Goal: Task Accomplishment & Management: Manage account settings

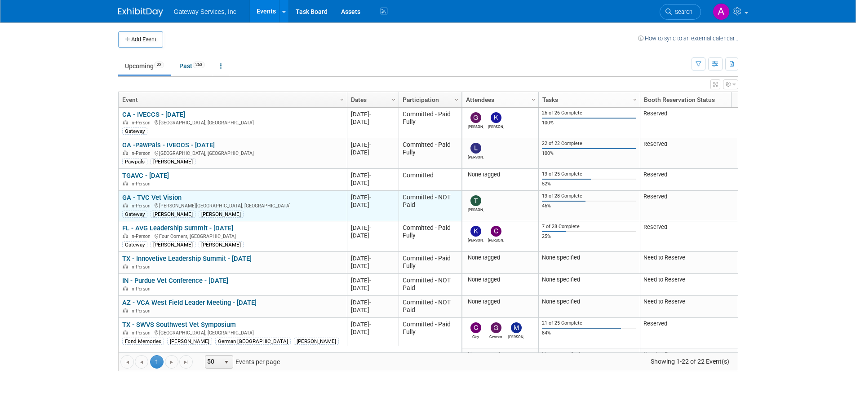
scroll to position [108, 0]
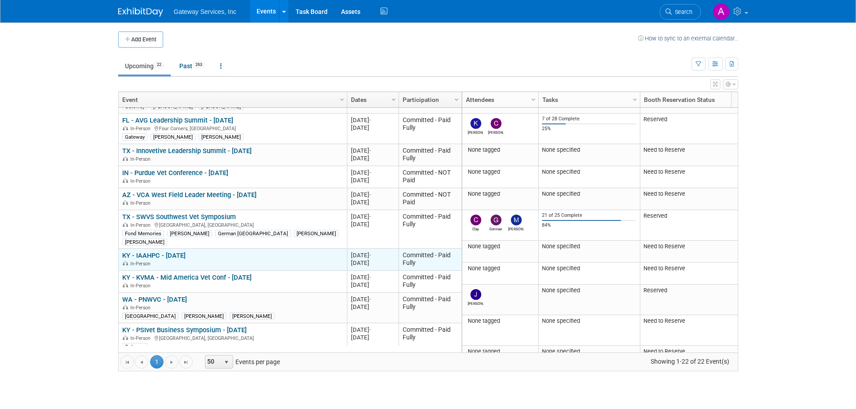
click at [147, 252] on link "KY - IAAHPC - [DATE]" at bounding box center [153, 256] width 63 height 8
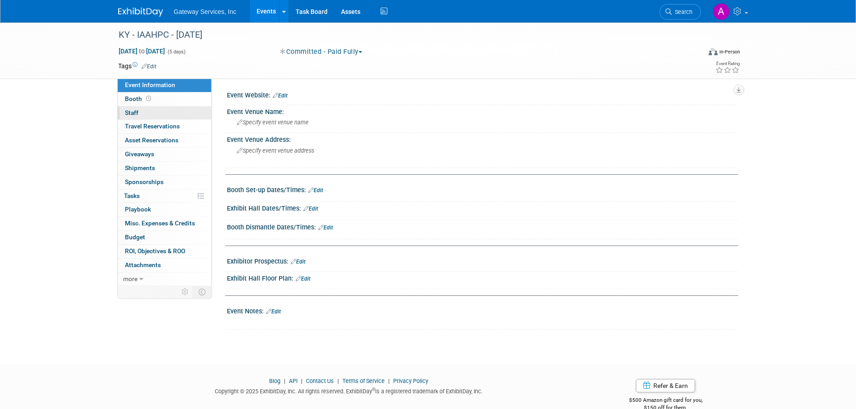
click at [149, 113] on link "0 Staff 0" at bounding box center [164, 112] width 93 height 13
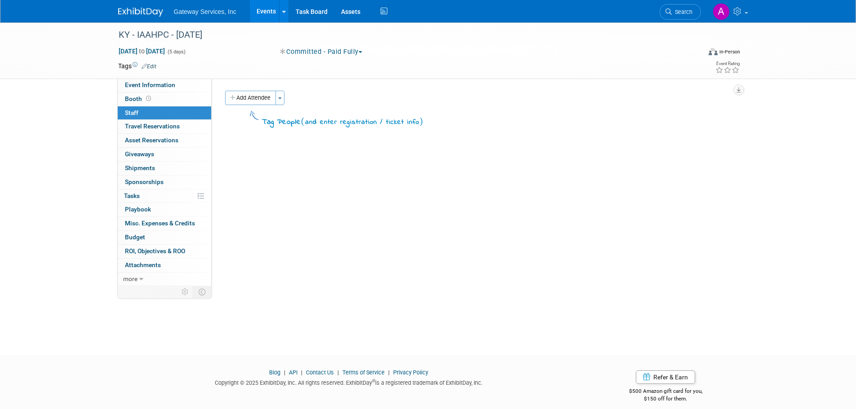
click at [145, 7] on link at bounding box center [146, 7] width 56 height 7
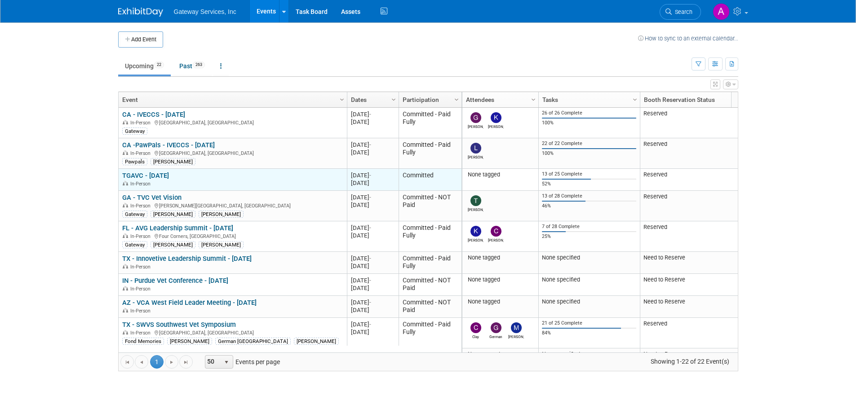
click at [149, 172] on link "TGAVC - [DATE]" at bounding box center [145, 176] width 47 height 8
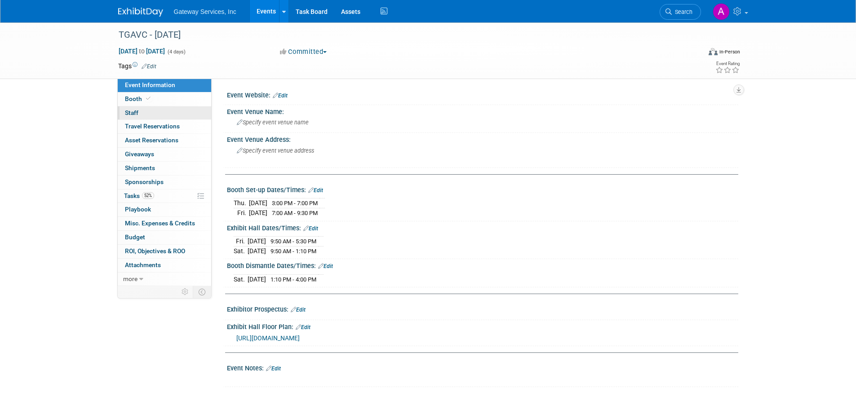
click at [162, 117] on link "0 Staff 0" at bounding box center [164, 112] width 93 height 13
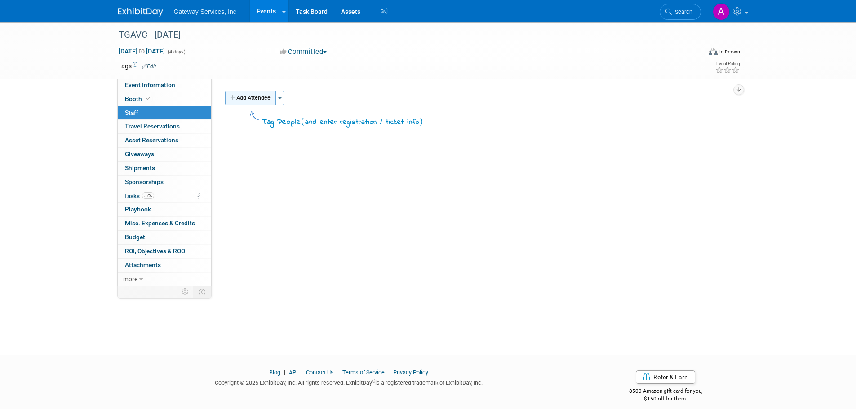
click at [236, 101] on button "Add Attendee" at bounding box center [250, 98] width 51 height 14
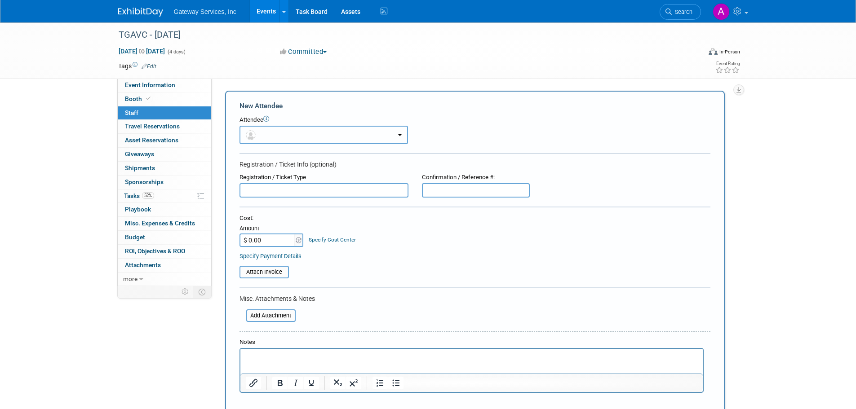
click at [292, 138] on button "button" at bounding box center [324, 135] width 169 height 18
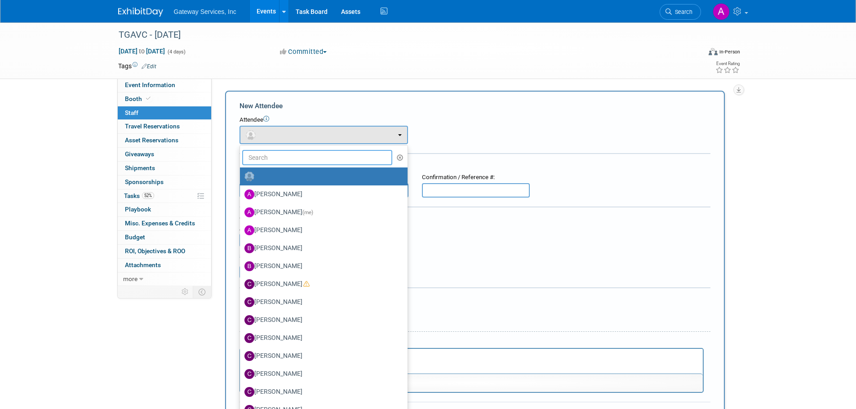
click at [316, 158] on input "text" at bounding box center [317, 157] width 151 height 15
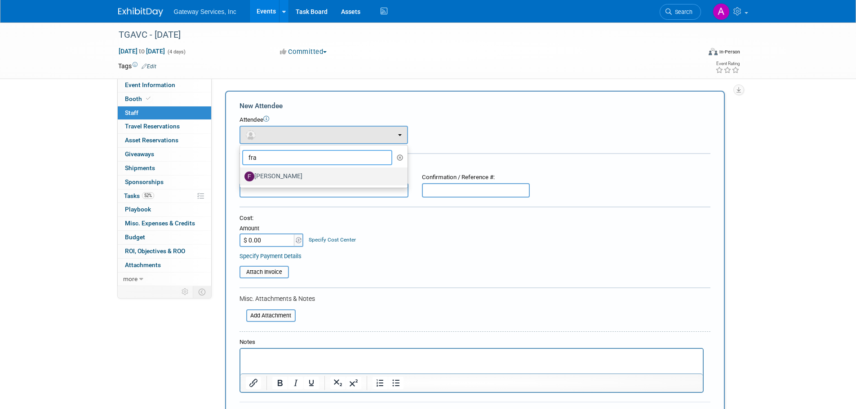
type input "fra"
click at [299, 174] on label "[PERSON_NAME]" at bounding box center [321, 176] width 154 height 14
click at [241, 174] on input "[PERSON_NAME]" at bounding box center [238, 176] width 6 height 6
select select "f78ff2de-2392-4a2b-8bfd-a1cbf3ef1656"
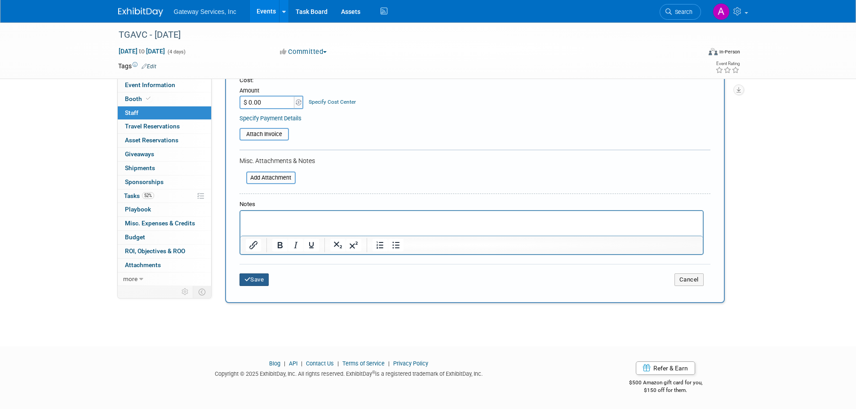
click at [260, 278] on button "Save" at bounding box center [255, 280] width 30 height 13
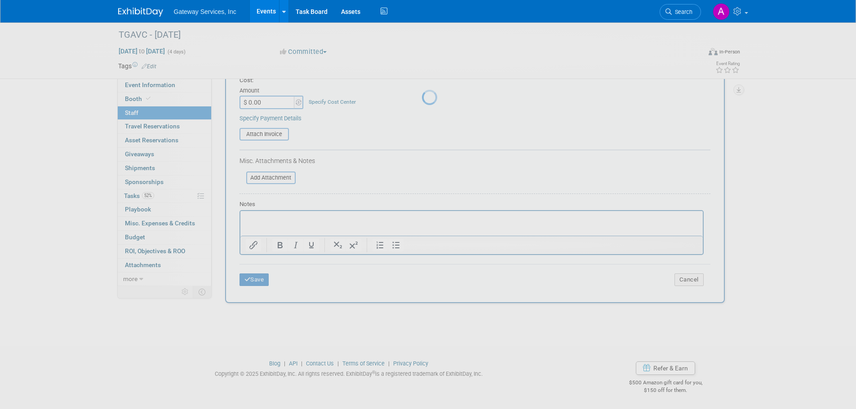
scroll to position [9, 0]
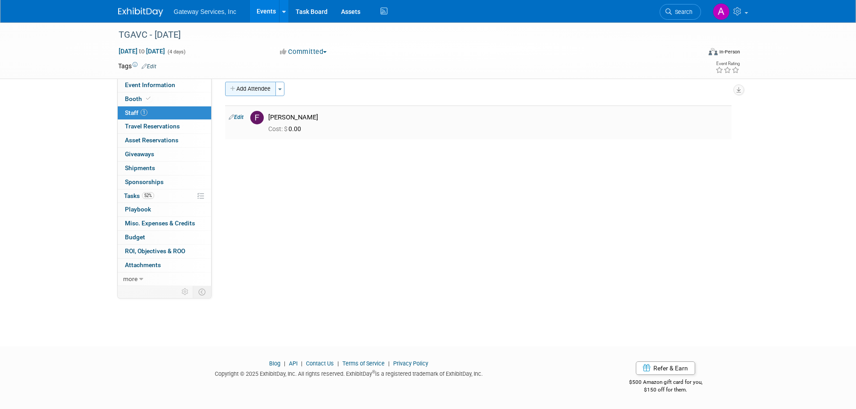
click at [262, 89] on button "Add Attendee" at bounding box center [250, 89] width 51 height 14
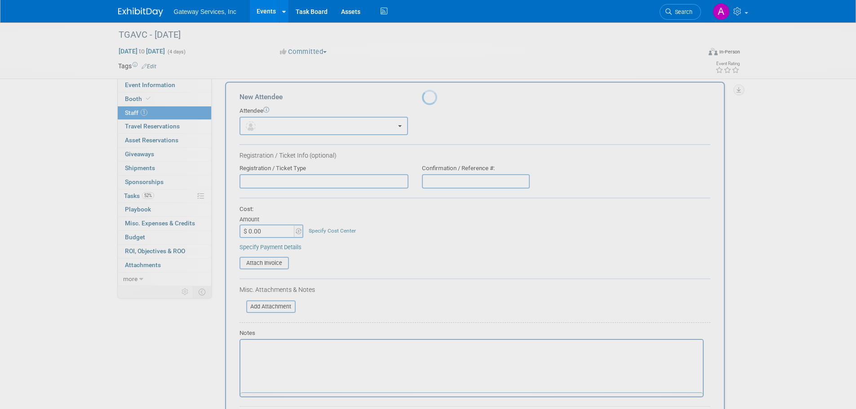
scroll to position [0, 0]
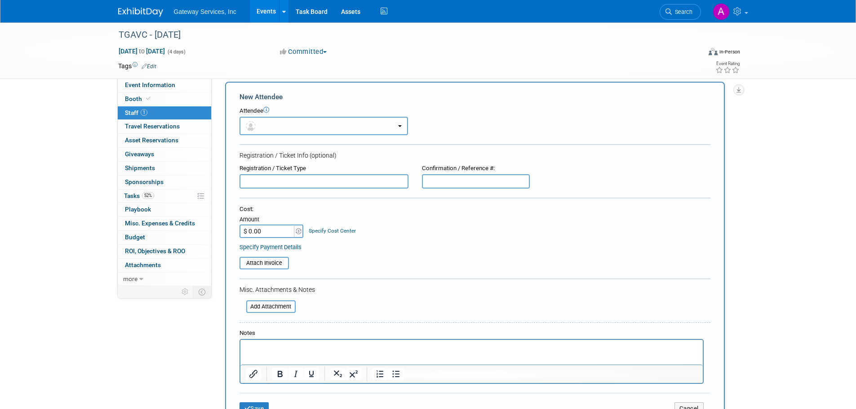
click at [274, 127] on button "button" at bounding box center [324, 126] width 169 height 18
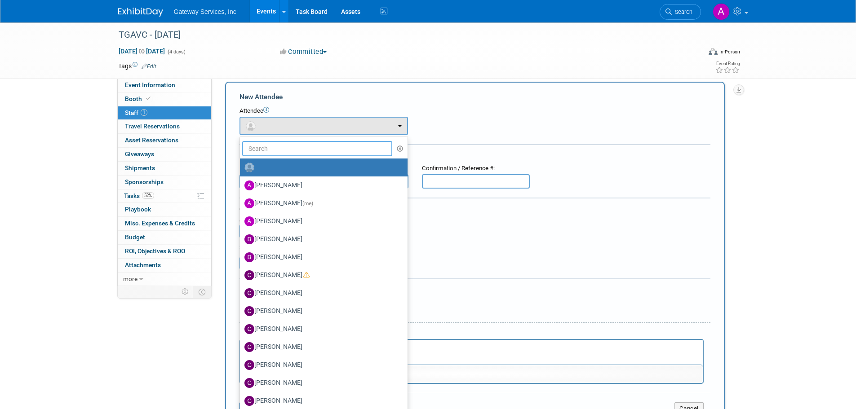
click at [279, 145] on input "text" at bounding box center [317, 148] width 151 height 15
type input "lisa"
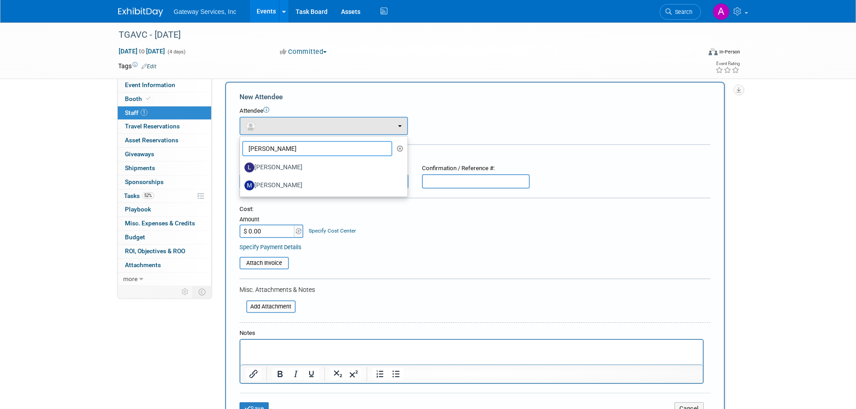
drag, startPoint x: 271, startPoint y: 148, endPoint x: 230, endPoint y: 150, distance: 40.5
click at [230, 150] on div "New Attendee Attendee <img src="https://www.exhibitday.com/Images/Unassigned-Us…" at bounding box center [475, 257] width 500 height 350
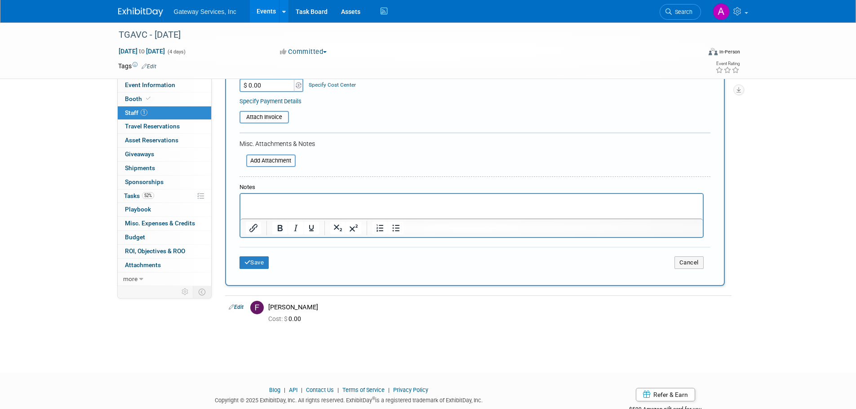
scroll to position [182, 0]
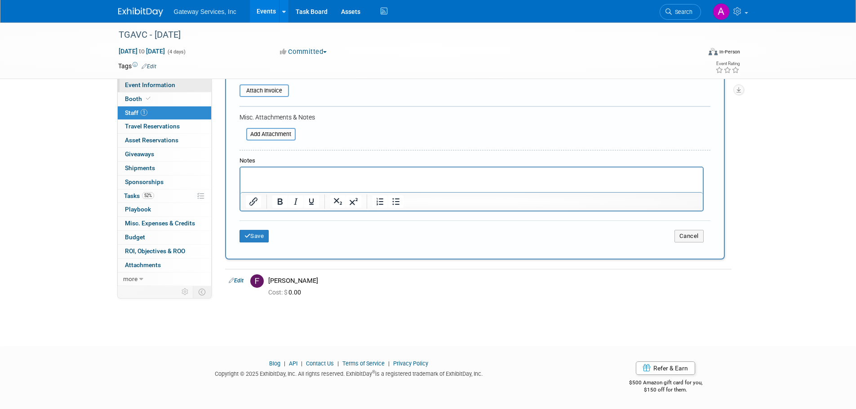
click at [160, 89] on link "Event Information" at bounding box center [164, 85] width 93 height 13
